Goal: Information Seeking & Learning: Learn about a topic

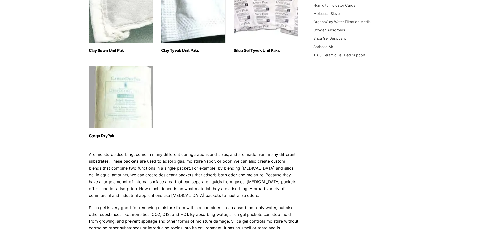
scroll to position [201, 0]
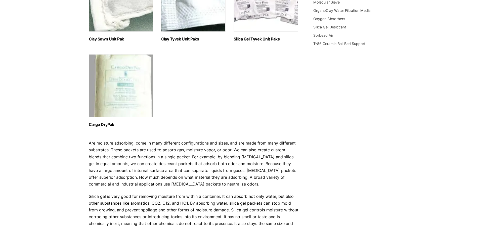
click at [132, 96] on img "Visit product category Cargo DryPak" at bounding box center [121, 85] width 64 height 63
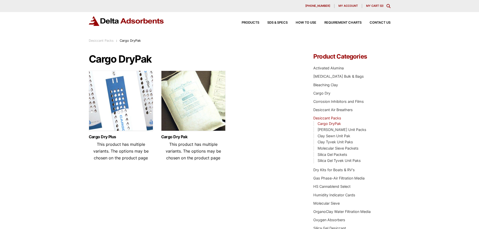
click at [192, 100] on img at bounding box center [193, 102] width 64 height 63
click at [123, 119] on img at bounding box center [121, 102] width 64 height 63
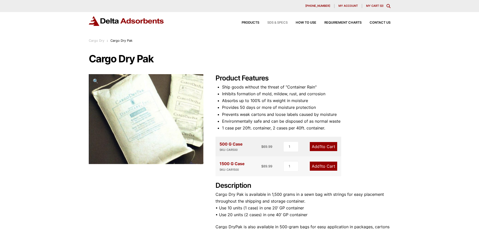
click at [276, 22] on span "SDS & SPECS" at bounding box center [277, 22] width 20 height 3
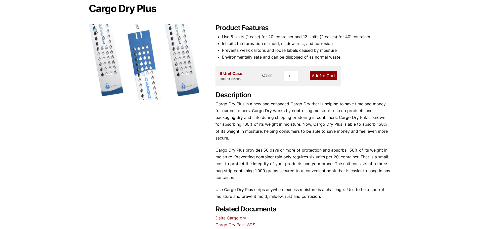
scroll to position [25, 0]
